Goal: Task Accomplishment & Management: Manage account settings

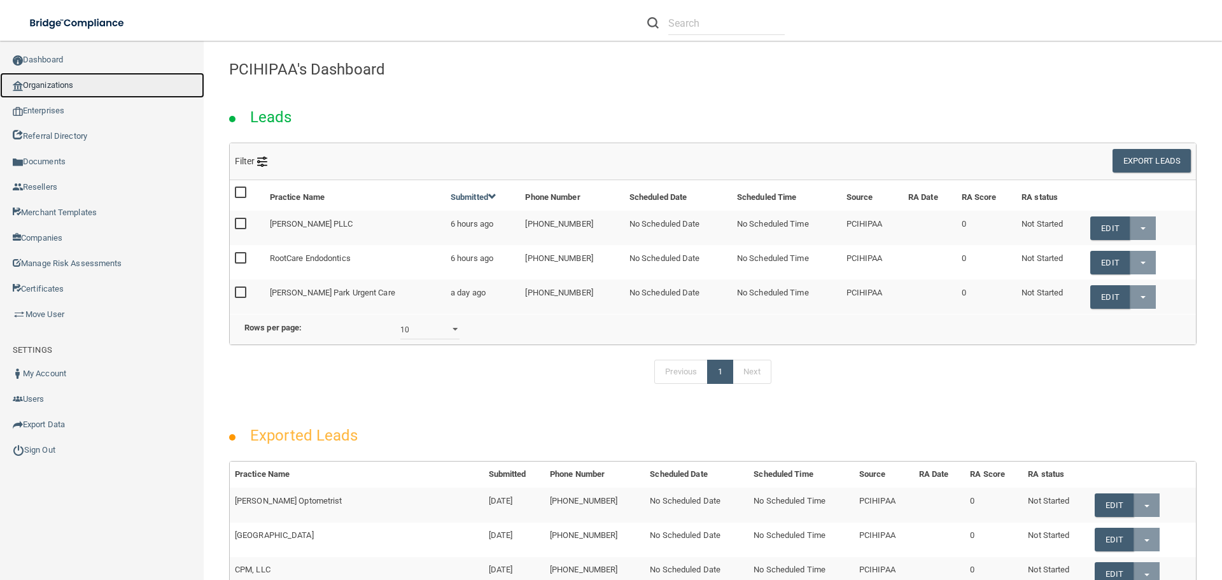
drag, startPoint x: 113, startPoint y: 81, endPoint x: 129, endPoint y: 85, distance: 16.2
click at [113, 81] on link "Organizations" at bounding box center [102, 85] width 204 height 25
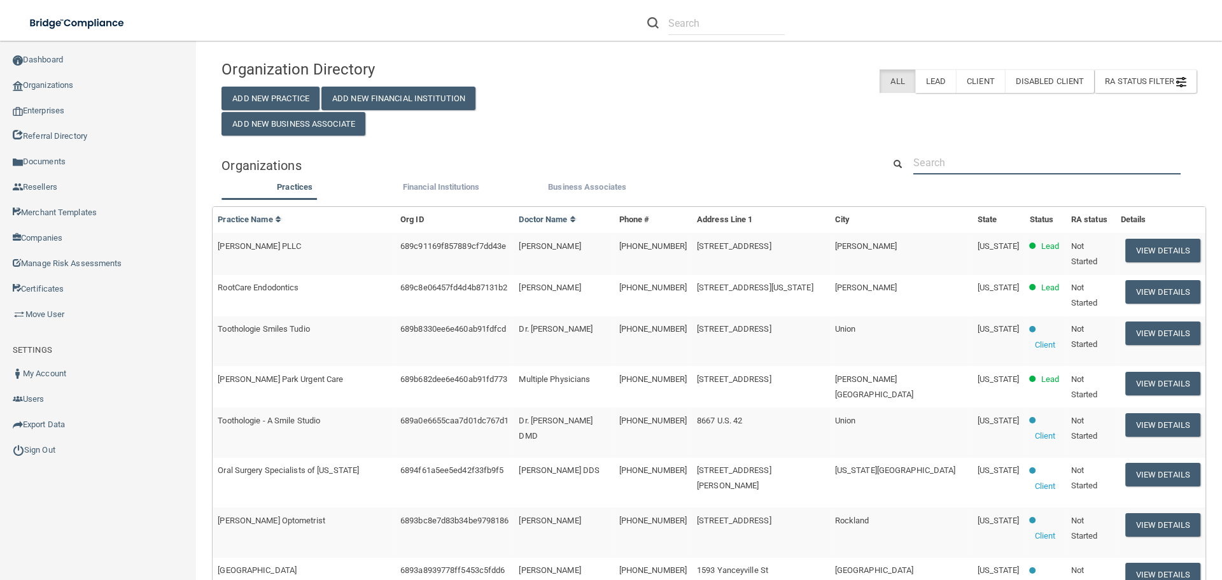
click at [957, 162] on input "text" at bounding box center [1047, 163] width 267 height 24
paste input "Lack of Understanding / Need for Product / No use"
type input "Lack of Understanding / Need for Product / No use"
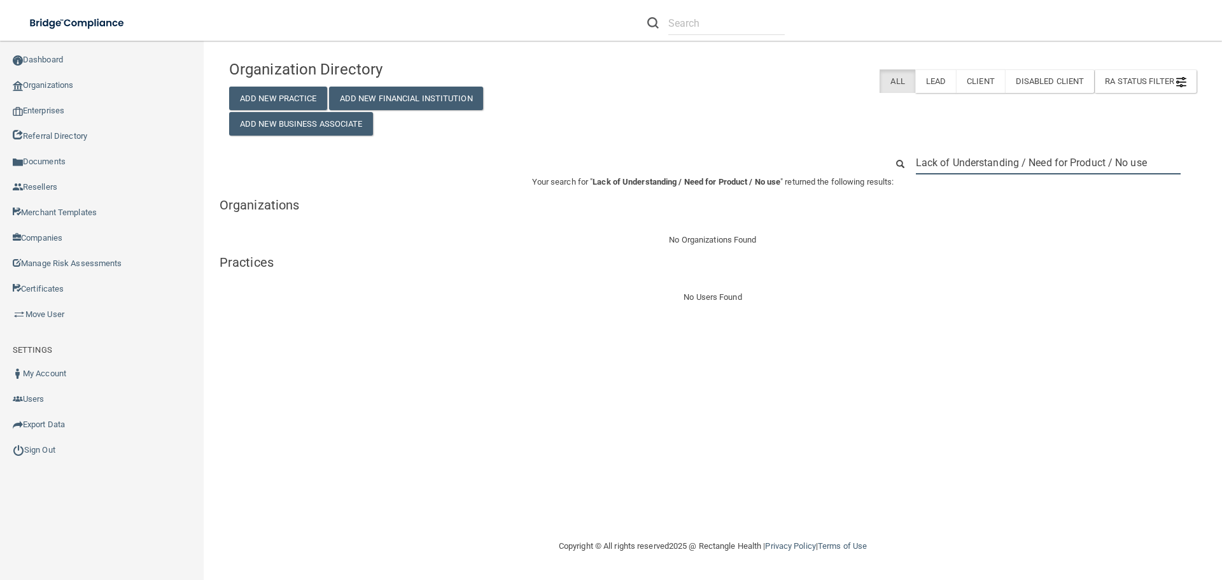
drag, startPoint x: 1153, startPoint y: 164, endPoint x: 836, endPoint y: 159, distance: 317.1
click at [836, 159] on div "Lack of Understanding / Need for Product / No use" at bounding box center [713, 163] width 987 height 24
paste input "North County Periodontics and Implant Dentistry"
type input "North County Periodontics and Implant Dentistry"
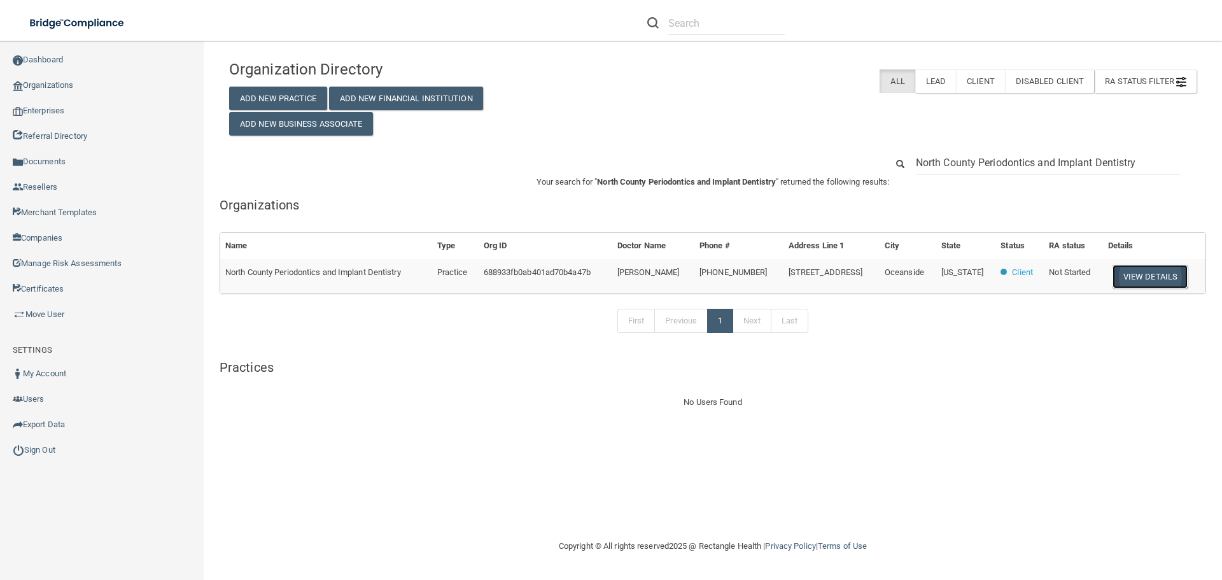
click at [1152, 275] on button "View Details" at bounding box center [1150, 277] width 75 height 24
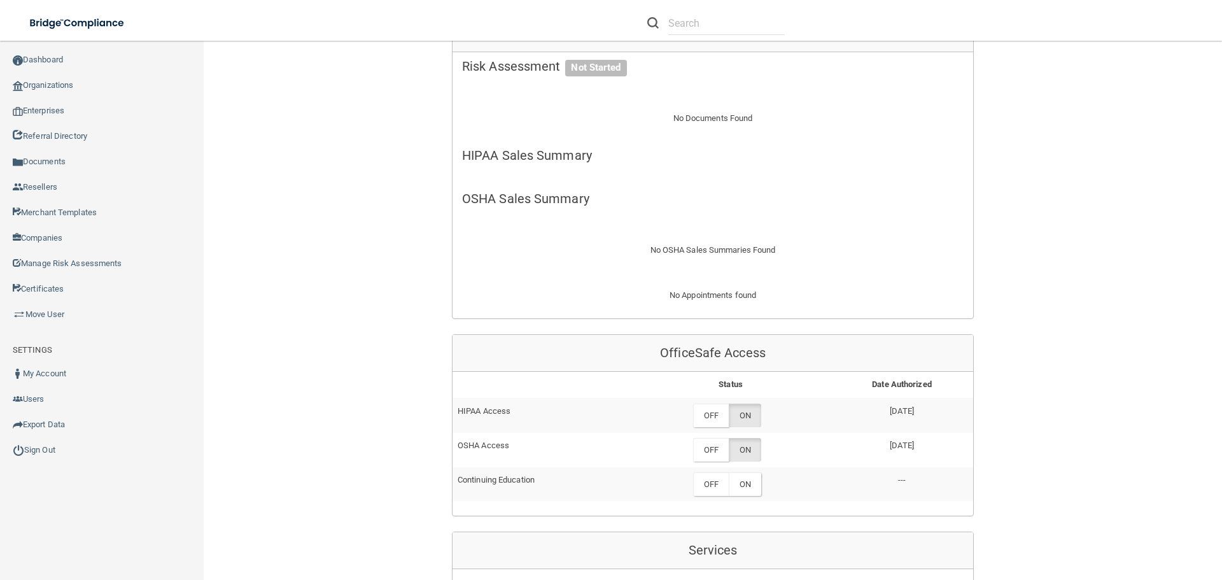
scroll to position [446, 0]
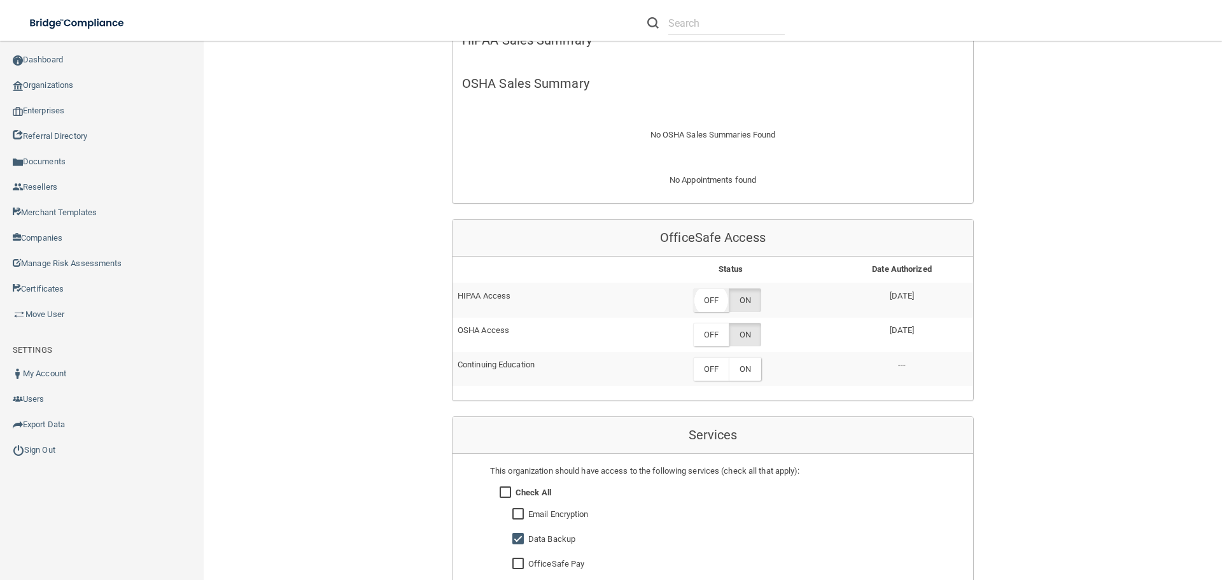
click at [707, 300] on label "OFF" at bounding box center [711, 300] width 36 height 24
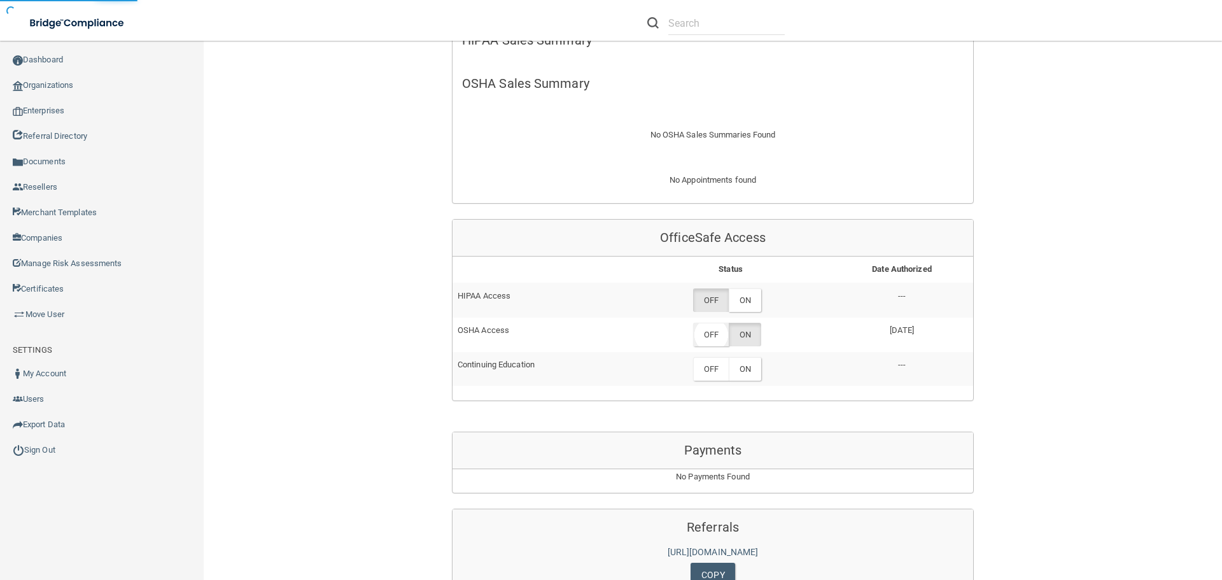
click at [717, 342] on label "OFF" at bounding box center [711, 335] width 36 height 24
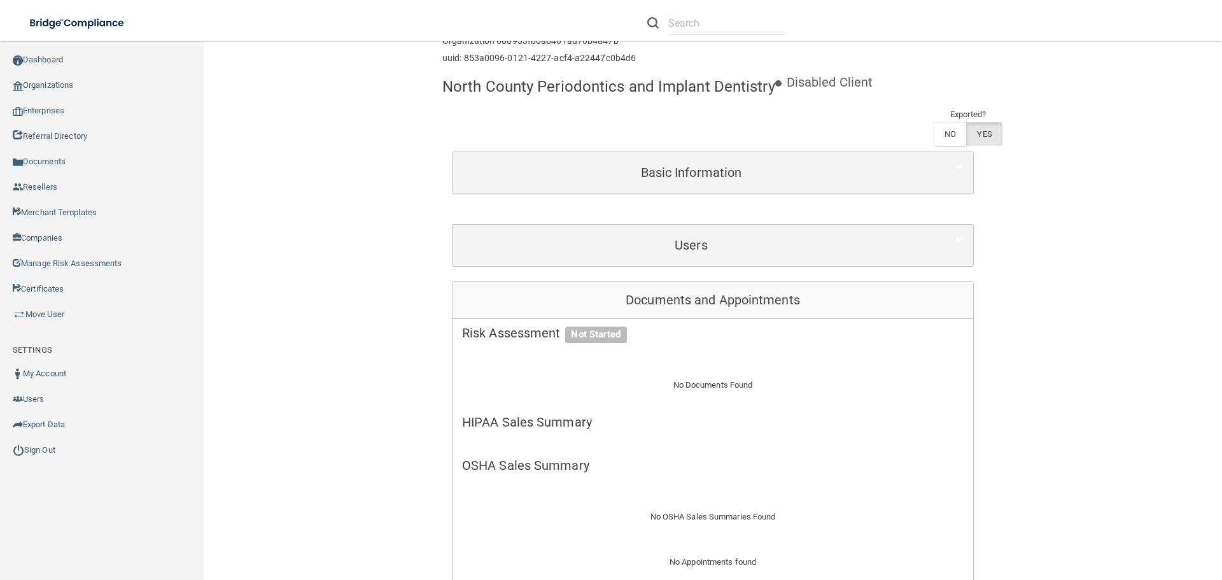
scroll to position [0, 0]
